Goal: Task Accomplishment & Management: Manage account settings

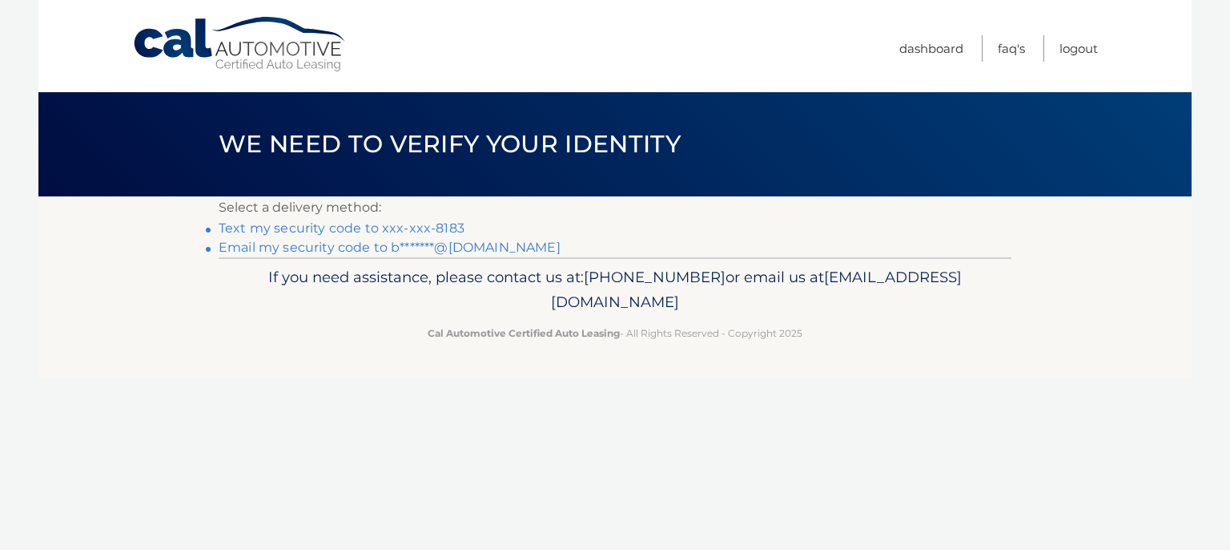
click at [338, 226] on link "Text my security code to xxx-xxx-8183" at bounding box center [342, 227] width 246 height 15
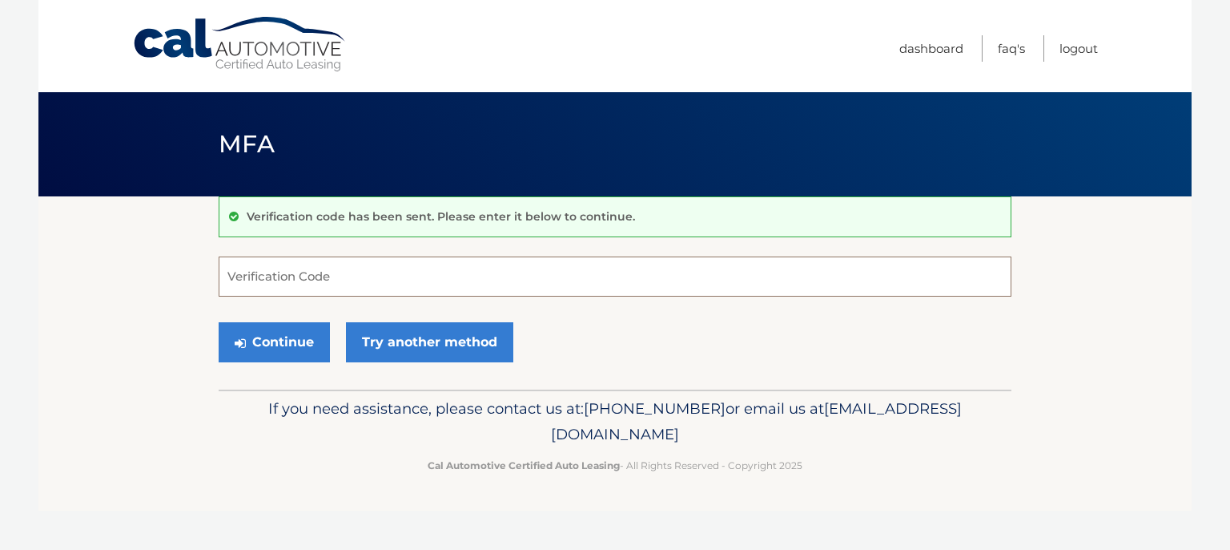
click at [312, 277] on input "Verification Code" at bounding box center [615, 276] width 793 height 40
type input "245915"
click at [290, 337] on button "Continue" at bounding box center [274, 342] width 111 height 40
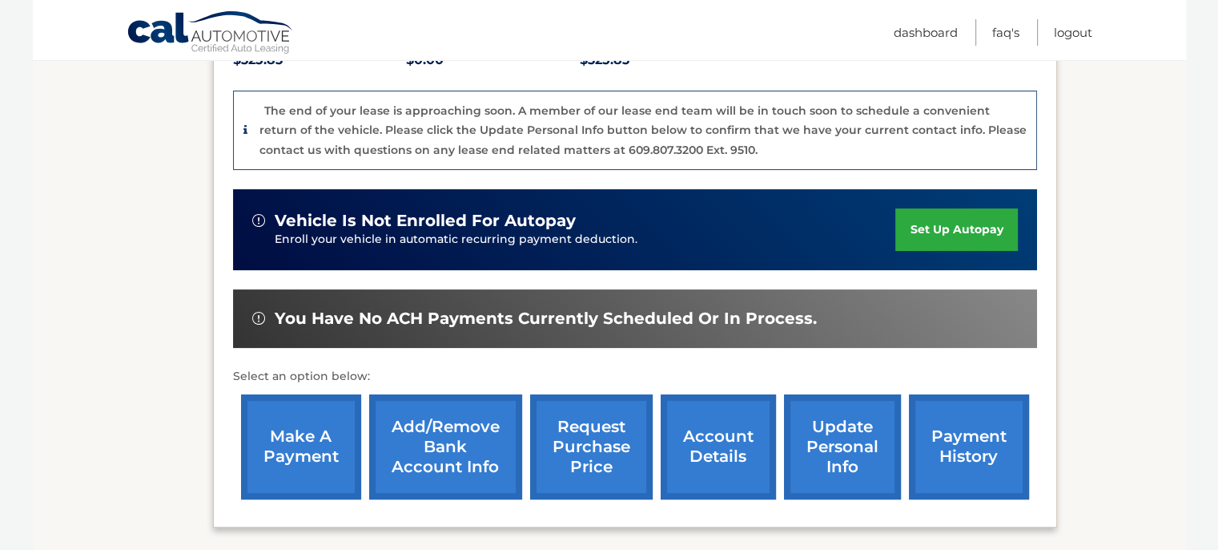
scroll to position [401, 0]
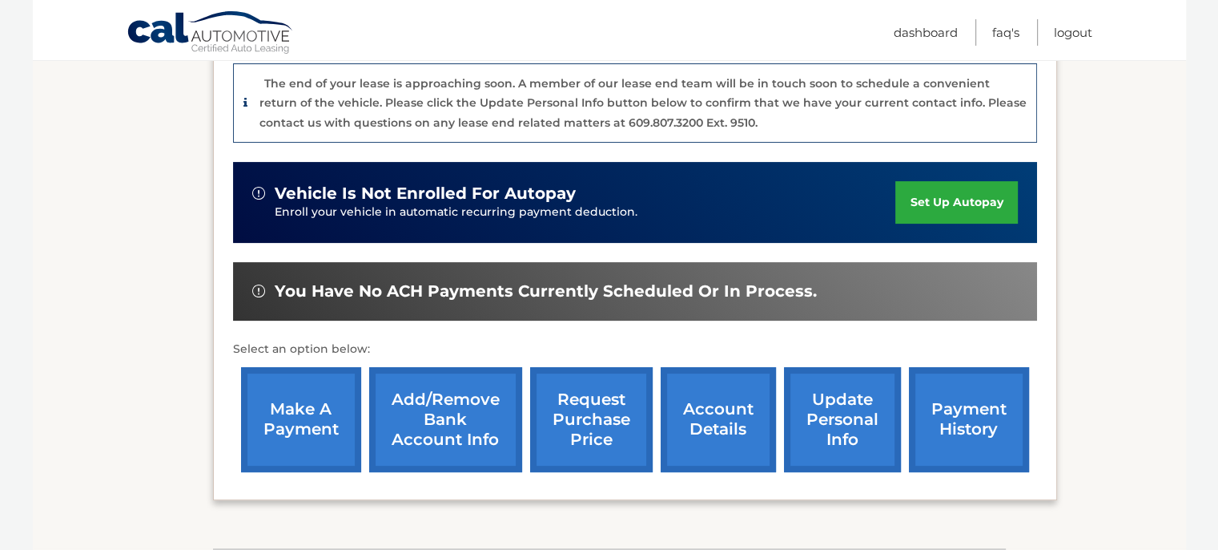
click at [939, 389] on link "payment history" at bounding box center [969, 419] width 120 height 105
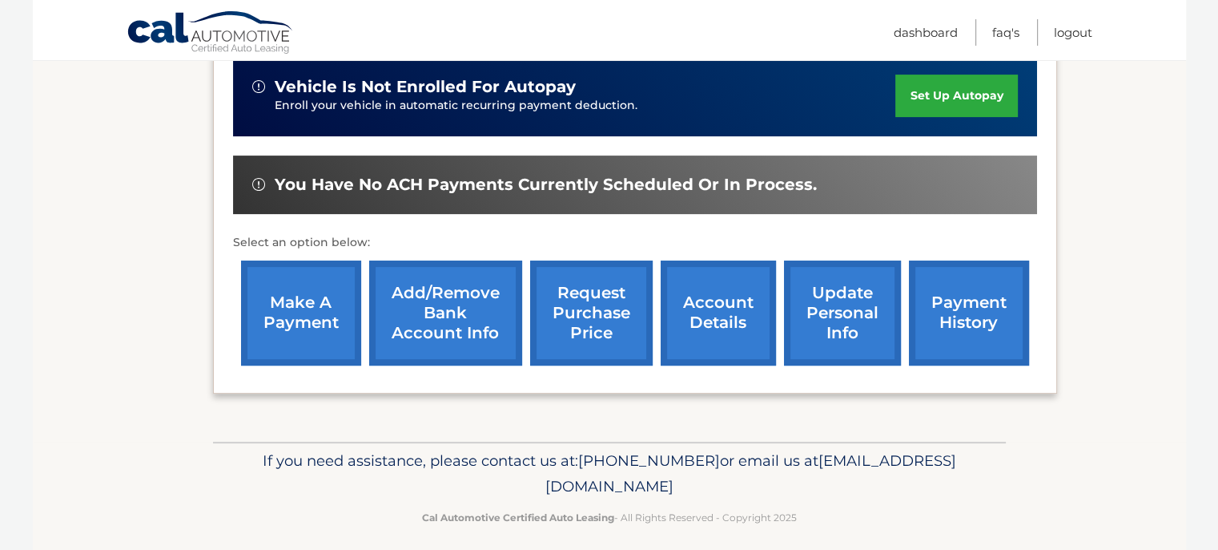
scroll to position [518, 0]
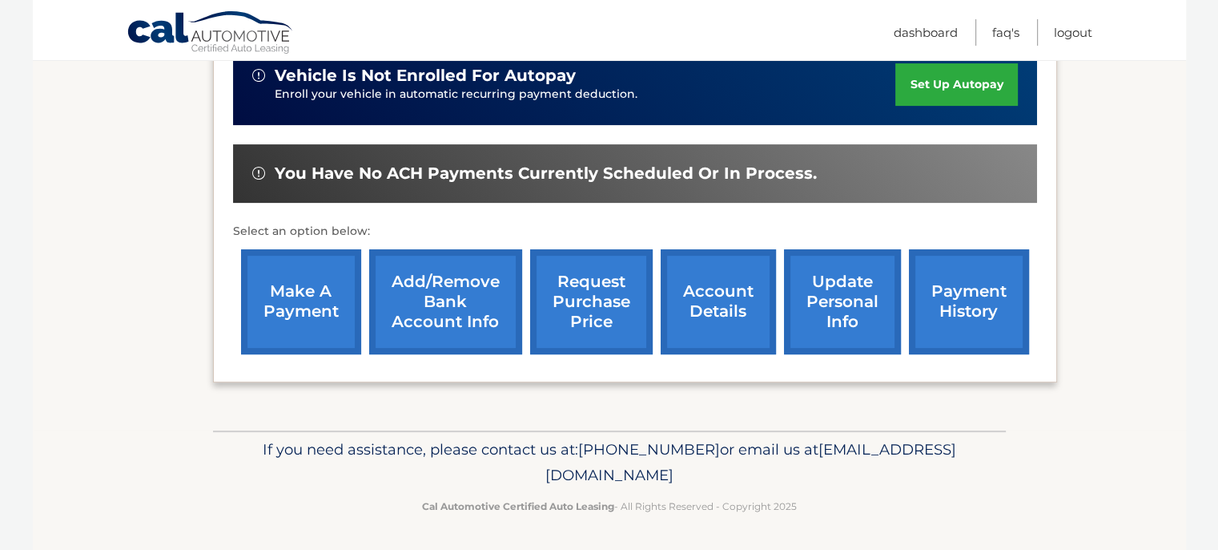
click at [307, 294] on link "make a payment" at bounding box center [301, 301] width 120 height 105
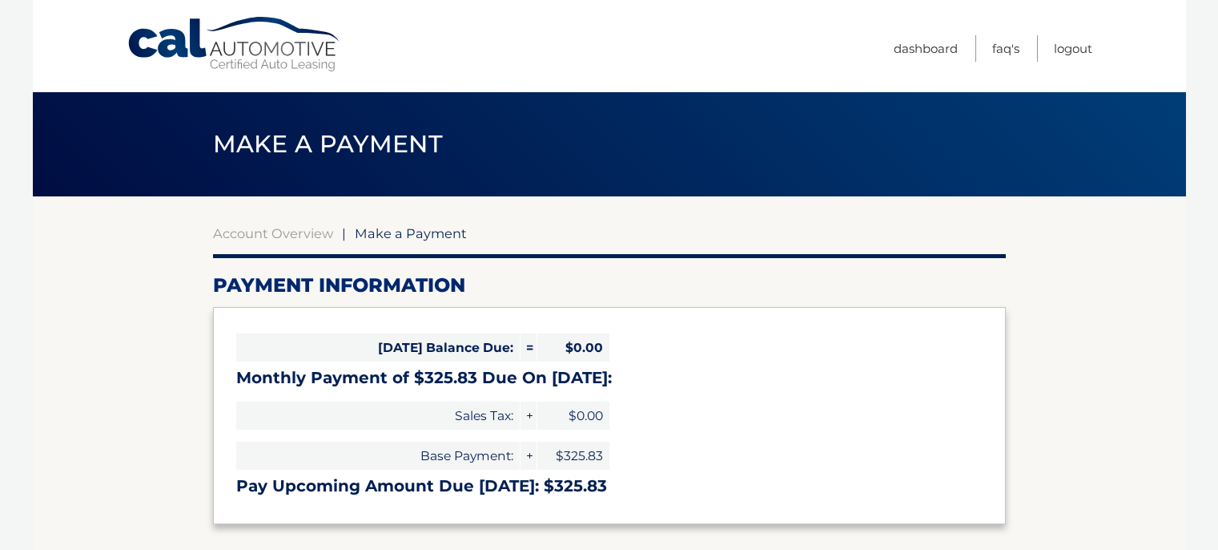
select select "MmE4MjE3YjYtNjgyNS00OWQ4LTlkNDMtNTlmMDFmZGMxYTI0"
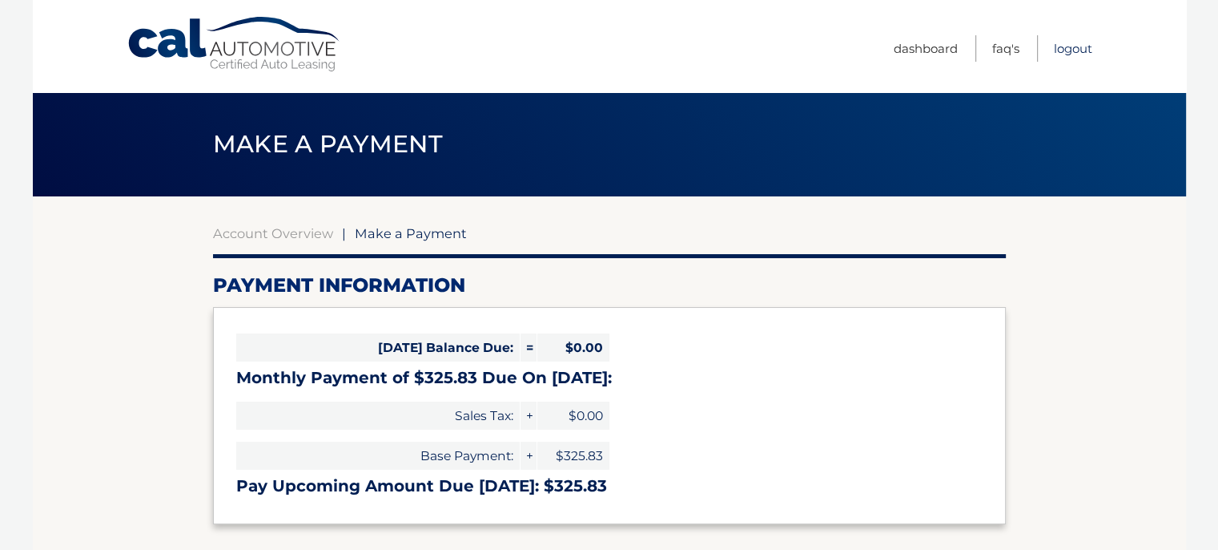
click at [1061, 46] on link "Logout" at bounding box center [1073, 48] width 38 height 26
